Goal: Task Accomplishment & Management: Complete application form

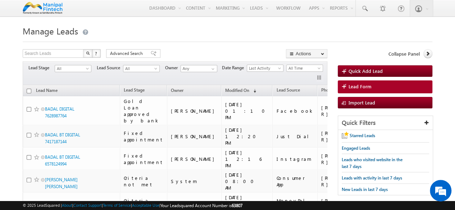
click at [215, 40] on div at bounding box center [228, 39] width 410 height 5
click at [402, 89] on link "Lead Form" at bounding box center [385, 87] width 95 height 13
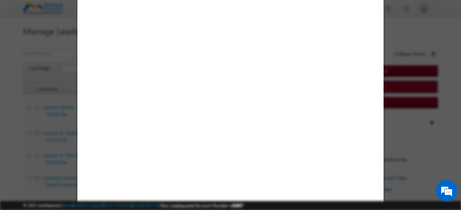
select select "Open"
select select "Prospecting"
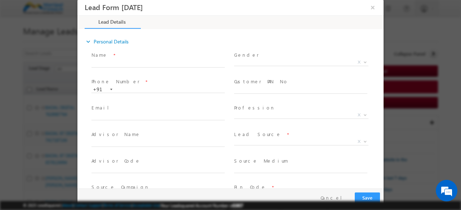
click at [144, 55] on span "Name *" at bounding box center [157, 55] width 133 height 8
type input "09/09/25 12:25 PM"
click at [135, 63] on input "text" at bounding box center [157, 63] width 133 height 7
type input "d"
type input "bt restric uat"
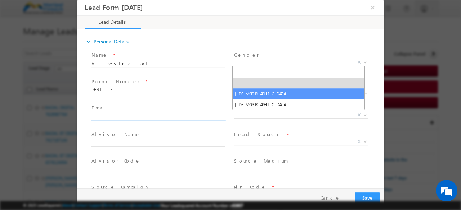
select select "Male"
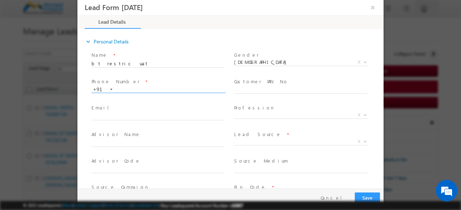
paste input "7922617592"
type input "7922617592"
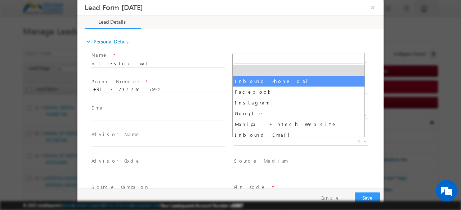
select select "Inbound Phone call"
type input "bt restric uat- Inbound Phone call"
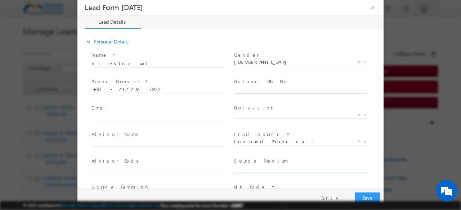
scroll to position [86, 0]
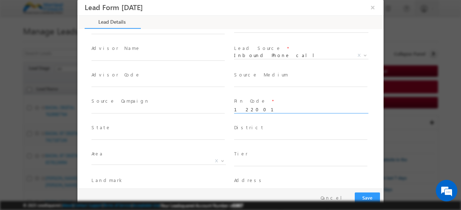
type input "122001"
click at [112, 135] on input "text" at bounding box center [157, 136] width 133 height 7
type input "Haryana"
type input "Gurgaon"
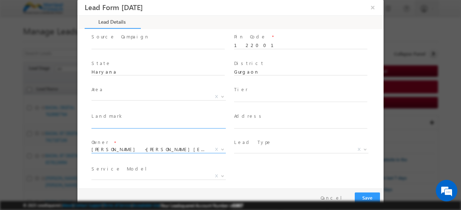
scroll to position [151, 0]
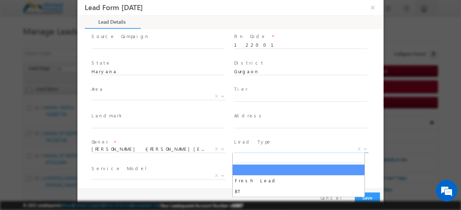
click at [246, 149] on span "X" at bounding box center [301, 149] width 134 height 7
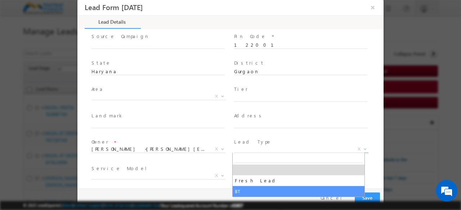
select select "BT"
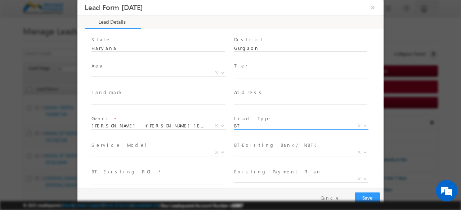
scroll to position [180, 0]
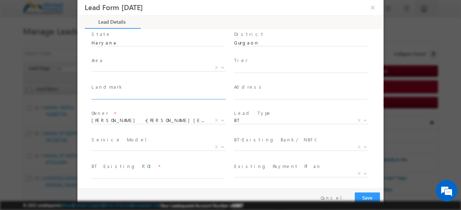
click at [124, 94] on input "text" at bounding box center [157, 95] width 133 height 7
type input "landmark"
type input "address"
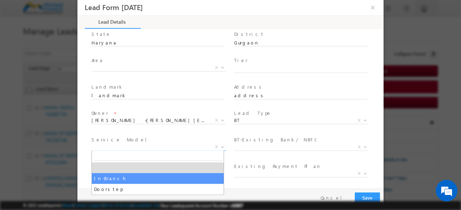
select select "In-Branch"
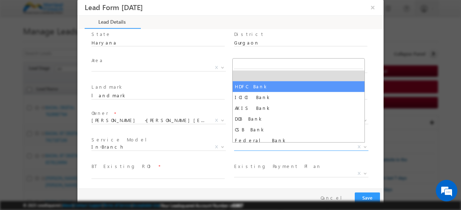
select select "HDFC Bank"
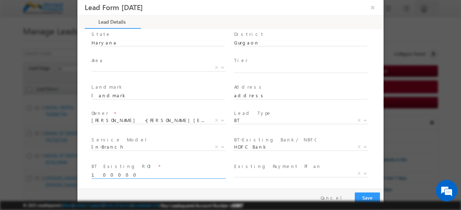
type input "100000"
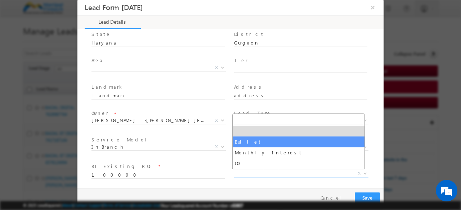
select select "Bullet"
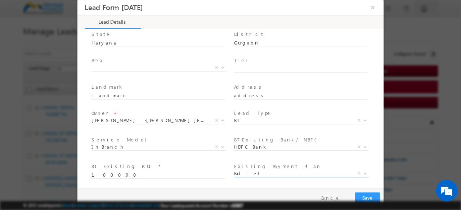
scroll to position [272, 0]
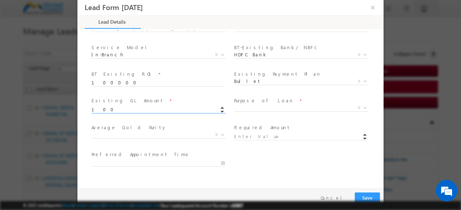
type input "100000.00"
click at [217, 105] on button "button" at bounding box center [222, 107] width 11 height 4
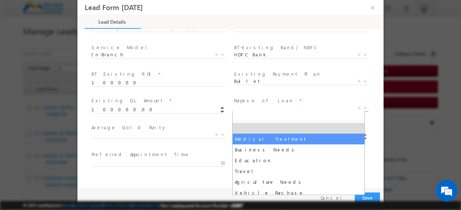
select select "Medical Treatment"
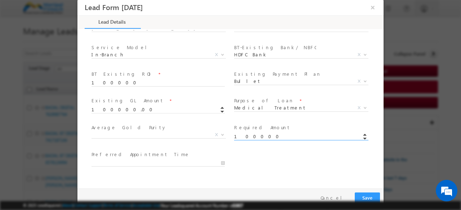
type input "100000.00"
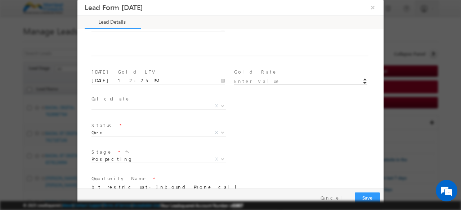
scroll to position [447, 0]
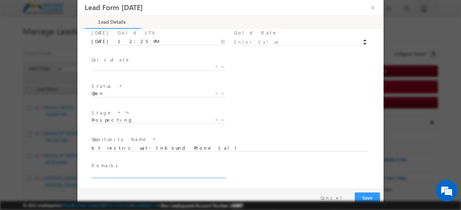
click at [102, 172] on input "text" at bounding box center [157, 174] width 133 height 7
type input "done"
click at [354, 193] on button "Save" at bounding box center [366, 198] width 25 height 11
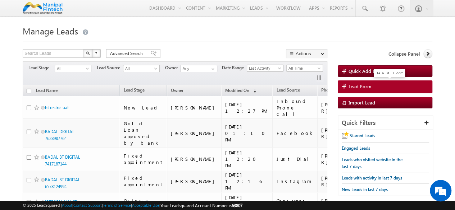
click at [357, 83] on link "Lead Form" at bounding box center [385, 87] width 95 height 13
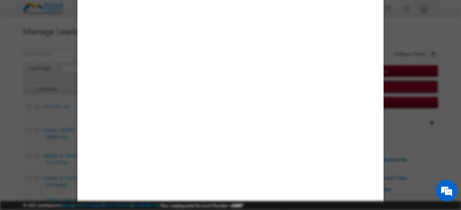
select select "Open"
select select "Prospecting"
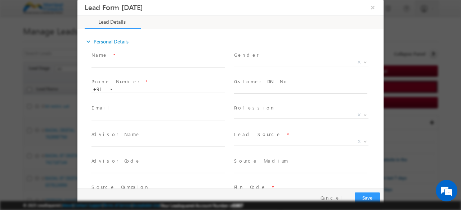
scroll to position [0, 0]
click at [136, 65] on input "text" at bounding box center [157, 63] width 133 height 7
type input "09/09/25 12:29 PM"
type input "fl resticted uat"
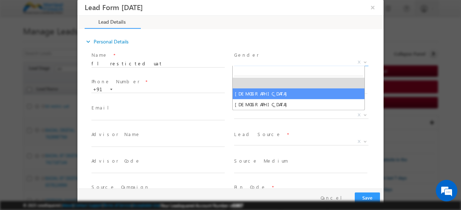
select select "Male"
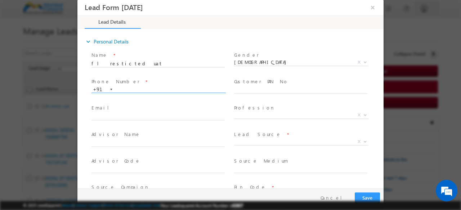
paste input "7513887497"
type input "7513887497"
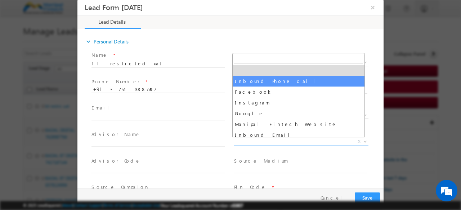
select select "Inbound Phone call"
type input "fl resticted uat- Inbound Phone call"
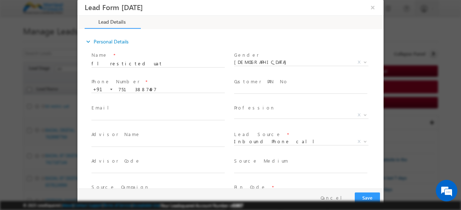
scroll to position [86, 0]
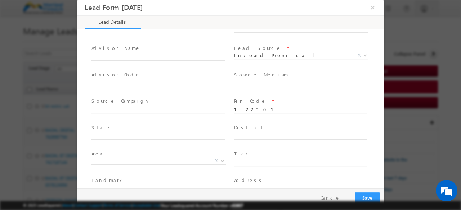
type input "122001"
type input "Haryana"
type input "Gurgaon"
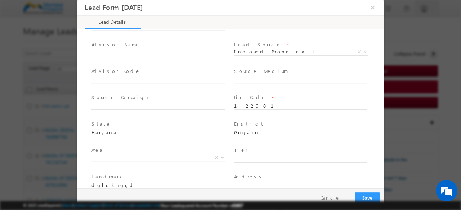
type input "dghdkhggd"
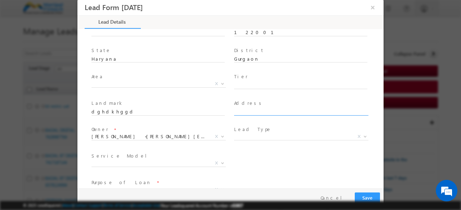
scroll to position [165, 0]
type input "test address"
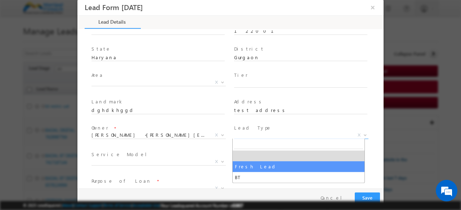
select select "Fresh Lead"
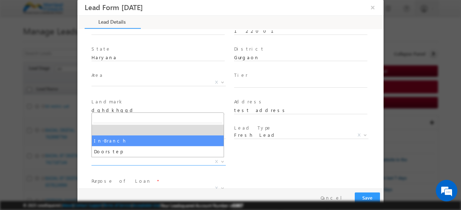
select select "In-Branch"
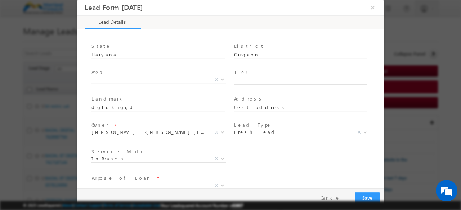
scroll to position [271, 0]
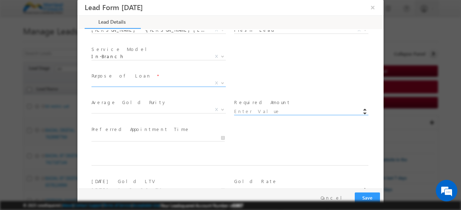
click at [240, 112] on input at bounding box center [300, 111] width 133 height 7
click at [172, 82] on span "X" at bounding box center [158, 83] width 134 height 7
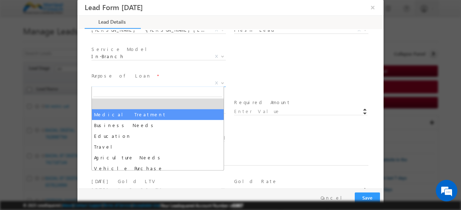
select select "Medical Treatment"
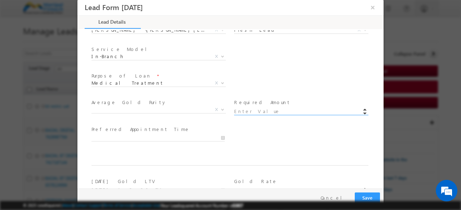
click at [235, 113] on input at bounding box center [300, 111] width 133 height 7
type input "100000.00"
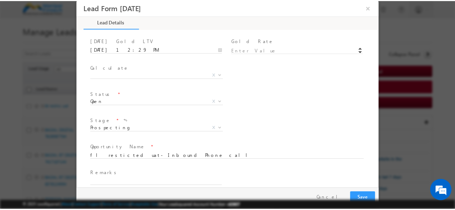
scroll to position [420, 0]
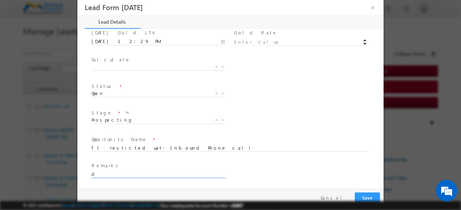
click at [117, 174] on input "d" at bounding box center [157, 174] width 133 height 7
type input "dfsf"
click at [354, 193] on button "Save" at bounding box center [366, 198] width 25 height 11
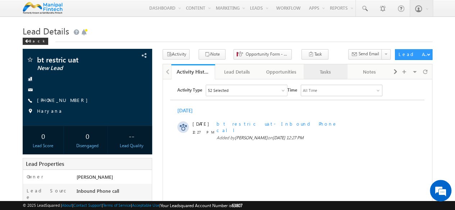
click at [329, 73] on div "Tasks" at bounding box center [325, 72] width 32 height 9
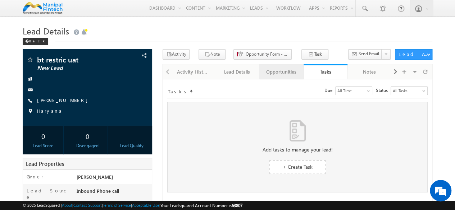
click at [284, 78] on link "Opportunities" at bounding box center [281, 71] width 44 height 15
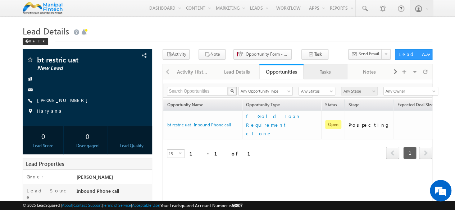
click at [324, 73] on div "Tasks" at bounding box center [325, 72] width 32 height 9
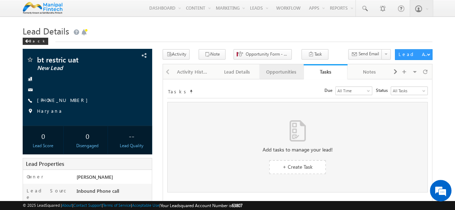
click at [280, 70] on div "Opportunities" at bounding box center [281, 72] width 32 height 9
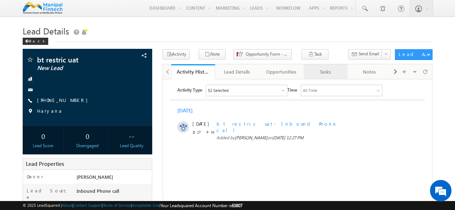
click at [318, 74] on div "Tasks" at bounding box center [325, 72] width 32 height 9
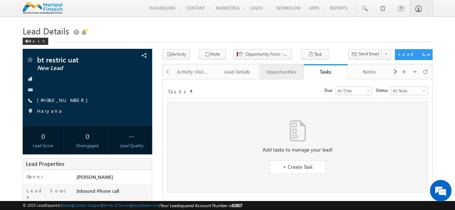
click at [274, 72] on div "Opportunities" at bounding box center [281, 72] width 32 height 9
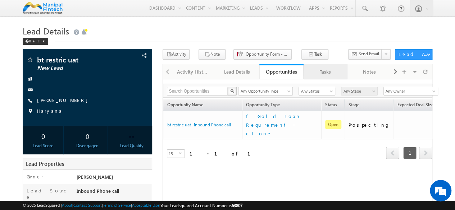
click at [317, 73] on div "Tasks" at bounding box center [325, 72] width 32 height 9
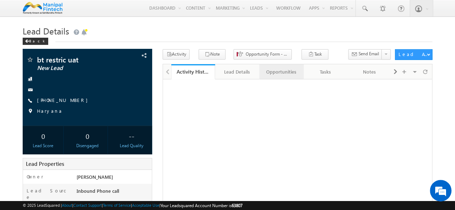
click at [277, 72] on div "Opportunities" at bounding box center [281, 72] width 32 height 9
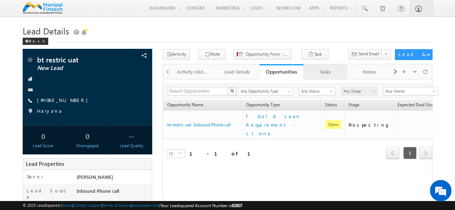
click at [331, 65] on link "Tasks" at bounding box center [326, 71] width 44 height 15
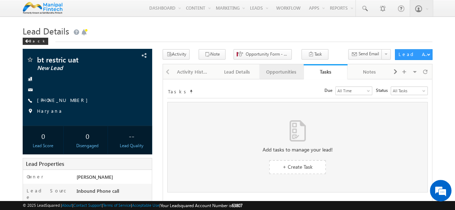
click at [287, 69] on div "Opportunities" at bounding box center [281, 72] width 32 height 9
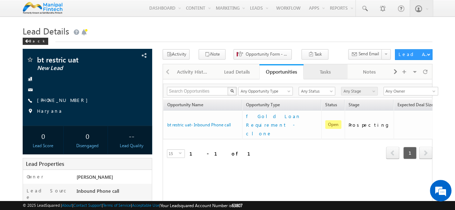
click at [318, 74] on div "Tasks" at bounding box center [325, 72] width 32 height 9
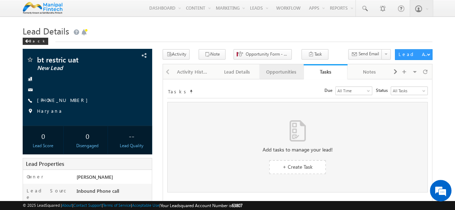
click at [284, 74] on div "Opportunities" at bounding box center [281, 72] width 32 height 9
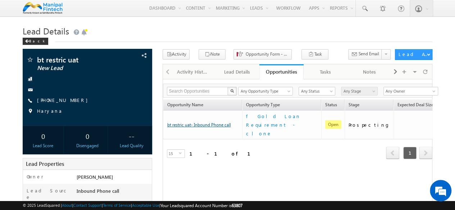
drag, startPoint x: 209, startPoint y: 115, endPoint x: 205, endPoint y: 113, distance: 4.9
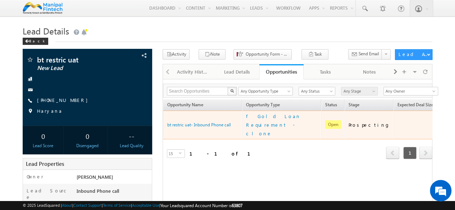
drag, startPoint x: 205, startPoint y: 113, endPoint x: 214, endPoint y: 135, distance: 23.7
click at [214, 150] on div "15 select 15" at bounding box center [196, 154] width 67 height 9
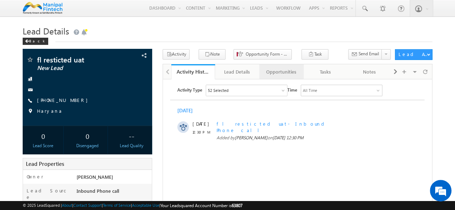
click at [284, 69] on div "Opportunities" at bounding box center [281, 72] width 32 height 9
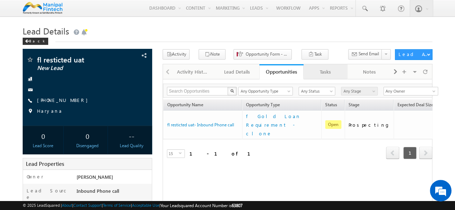
click at [319, 74] on div "Tasks" at bounding box center [325, 72] width 32 height 9
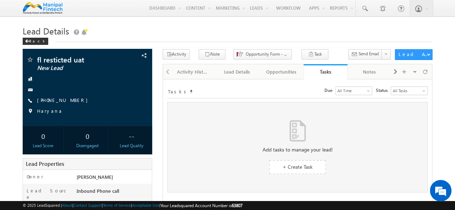
click at [319, 74] on div "Tasks" at bounding box center [325, 71] width 33 height 7
click at [312, 34] on h1 "Lead Details" at bounding box center [228, 30] width 410 height 14
click at [323, 71] on div "Tasks" at bounding box center [325, 71] width 33 height 7
click at [285, 73] on div "Opportunities" at bounding box center [281, 72] width 32 height 9
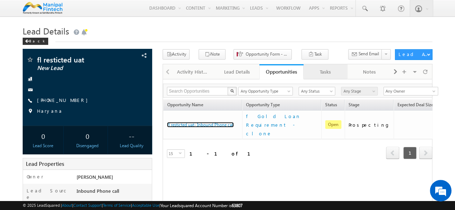
click at [324, 72] on div "Tasks" at bounding box center [325, 72] width 32 height 9
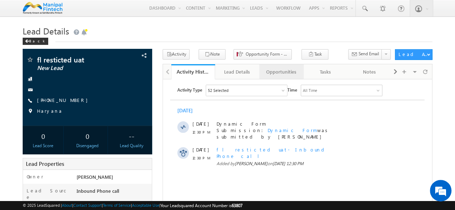
click at [286, 72] on div "Opportunities" at bounding box center [281, 72] width 32 height 9
